Goal: Obtain resource: Download file/media

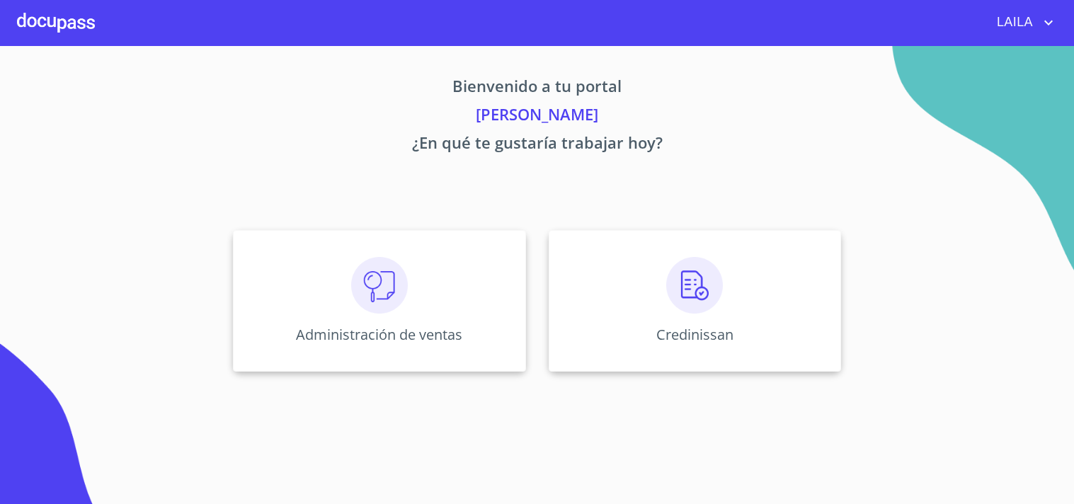
click at [725, 306] on div "Credinissan" at bounding box center [694, 301] width 292 height 142
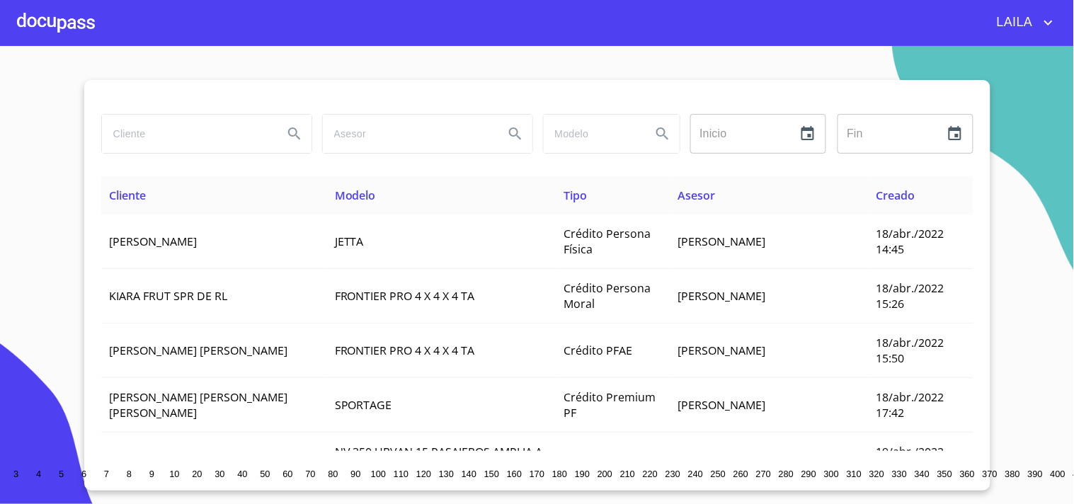
click at [197, 134] on input "search" at bounding box center [187, 134] width 170 height 38
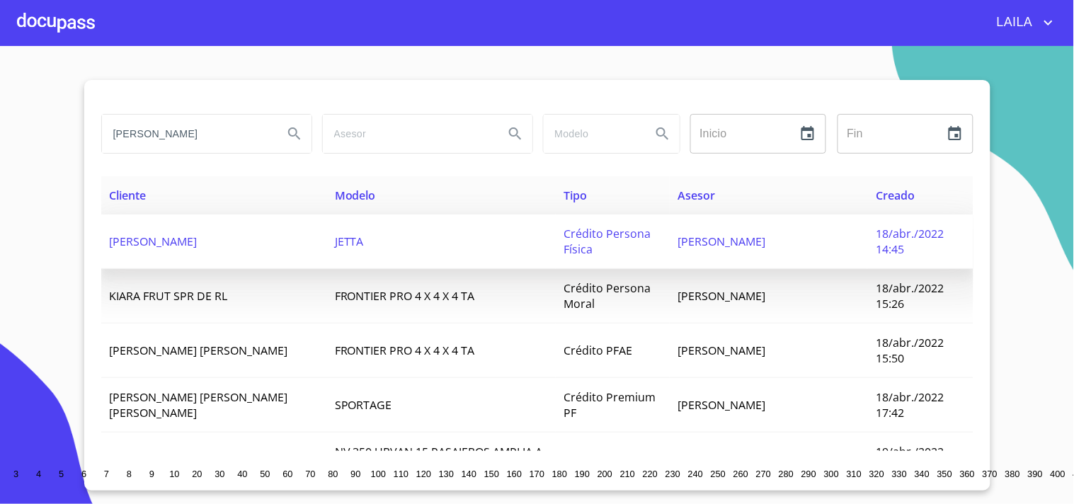
type input "[PERSON_NAME]"
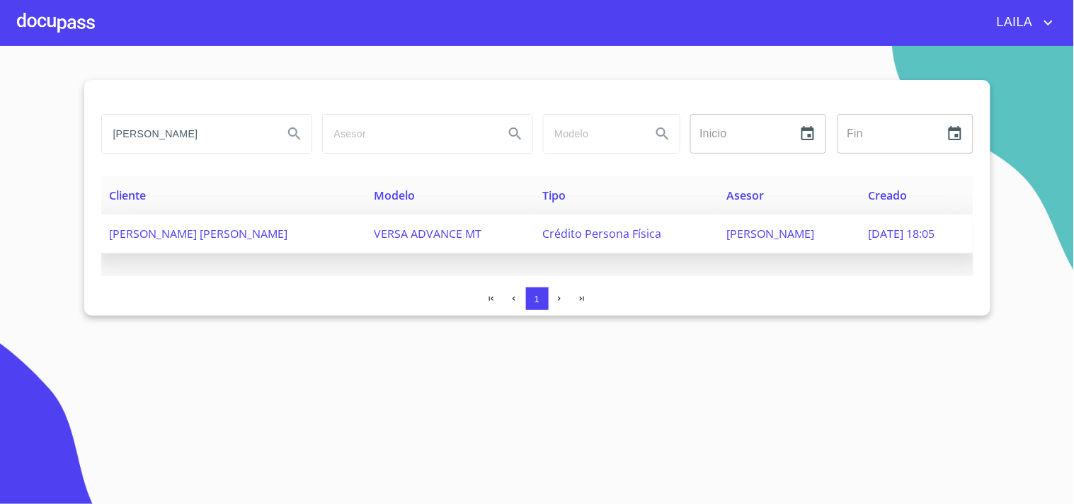
click at [201, 227] on span "[PERSON_NAME] [PERSON_NAME]" at bounding box center [199, 234] width 178 height 16
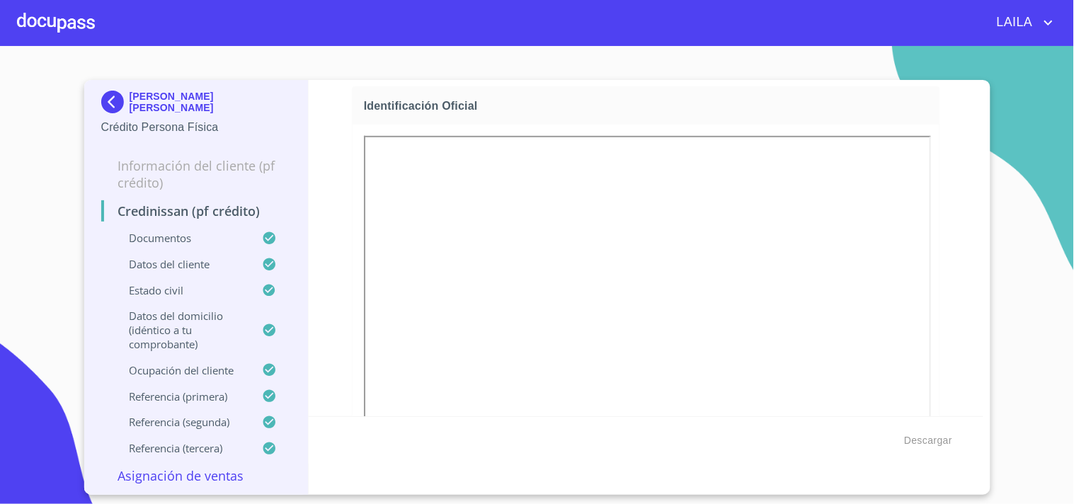
scroll to position [314, 0]
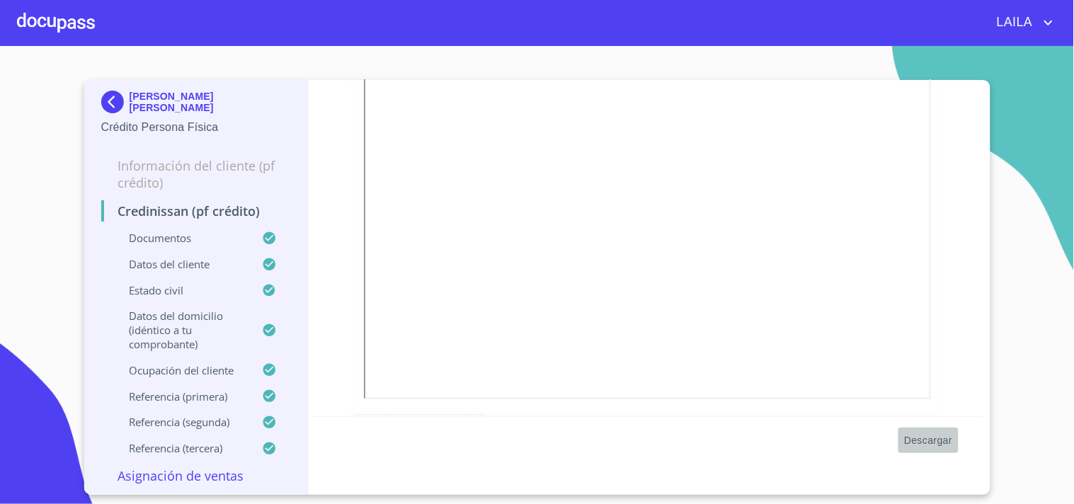
click at [943, 439] on span "Descargar" at bounding box center [928, 441] width 48 height 18
click at [113, 106] on img at bounding box center [115, 102] width 28 height 23
